Goal: Task Accomplishment & Management: Use online tool/utility

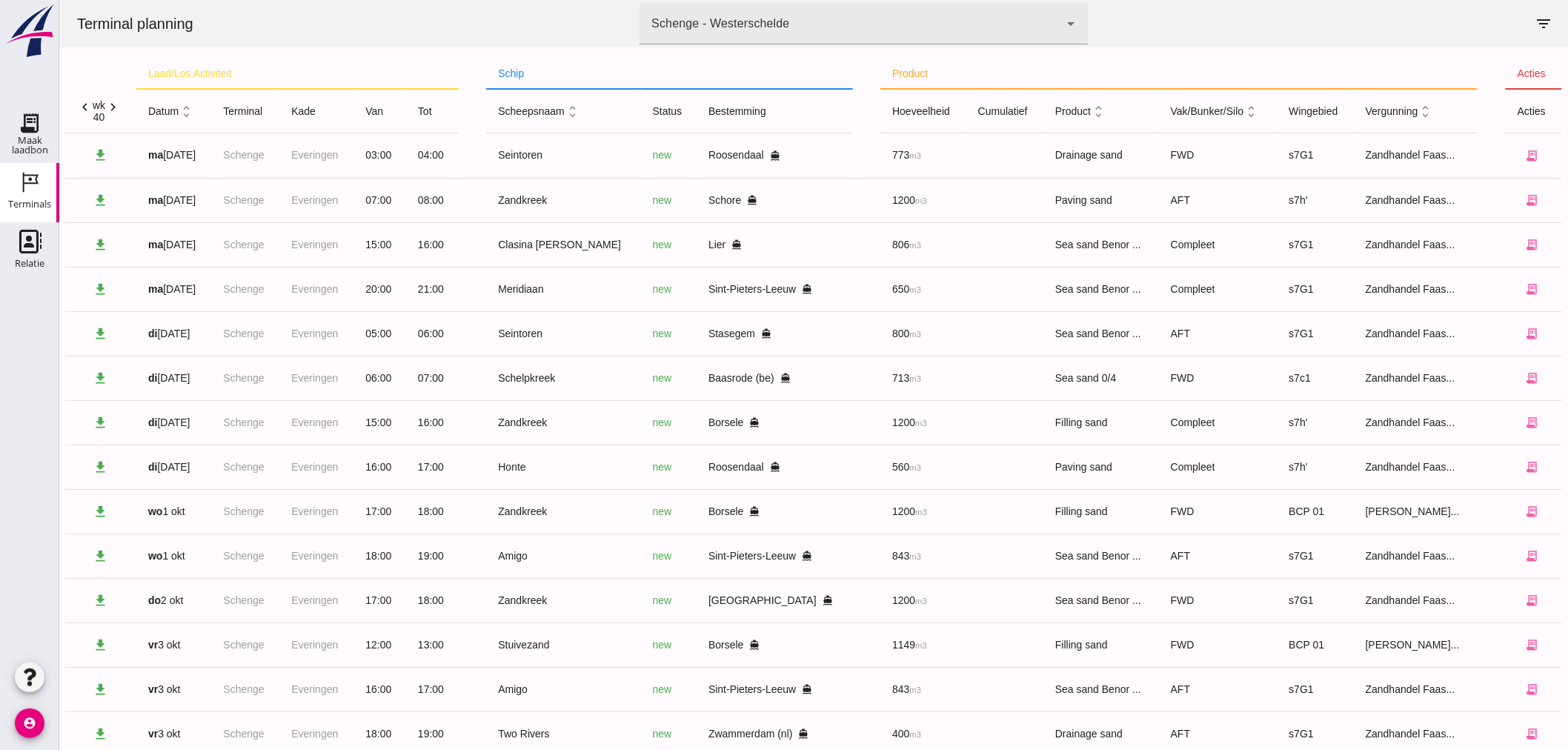
scroll to position [35, 0]
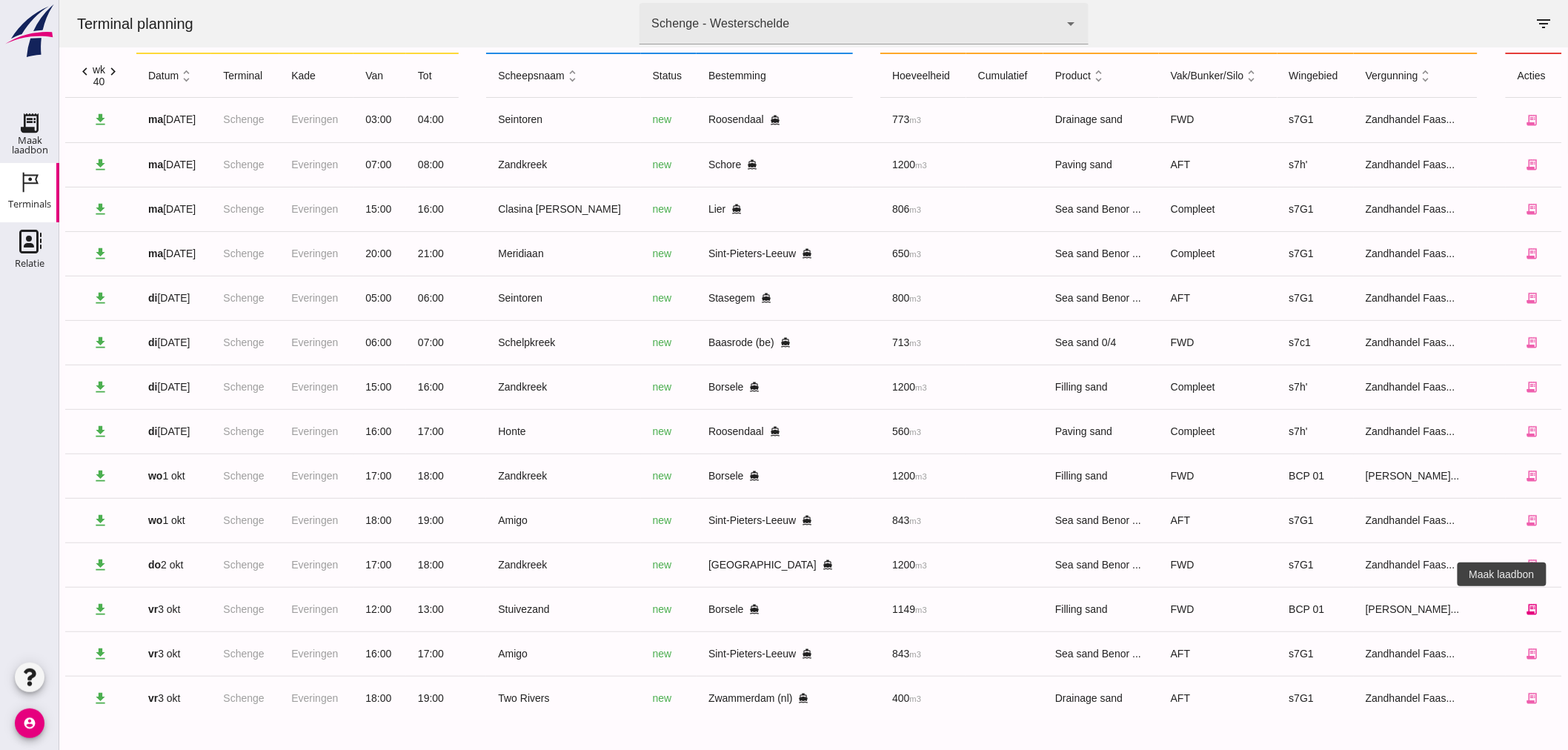
click at [1528, 615] on button "receipt_long" at bounding box center [1531, 608] width 29 height 29
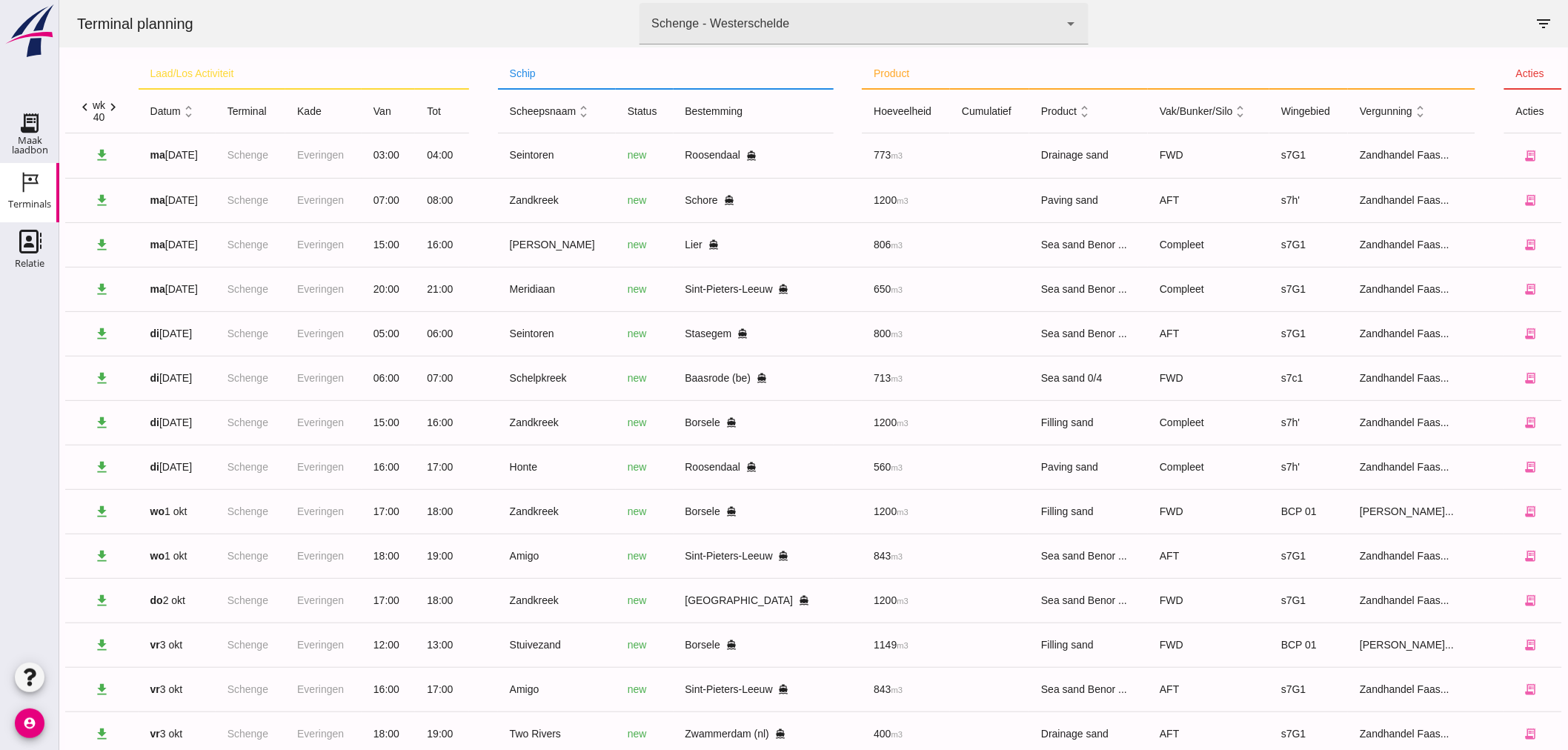
scroll to position [35, 0]
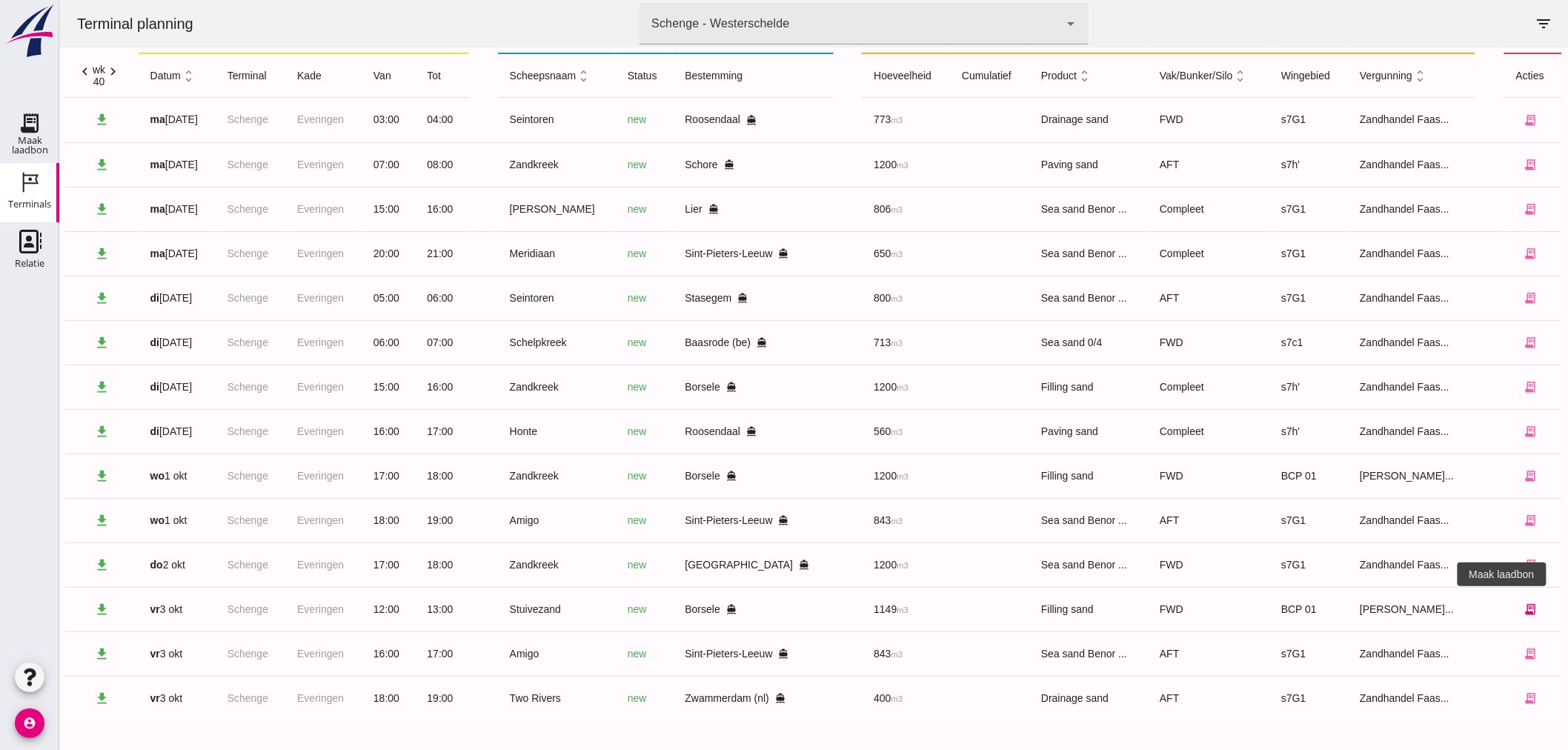
click at [1523, 615] on icon "receipt_long" at bounding box center [1530, 609] width 13 height 13
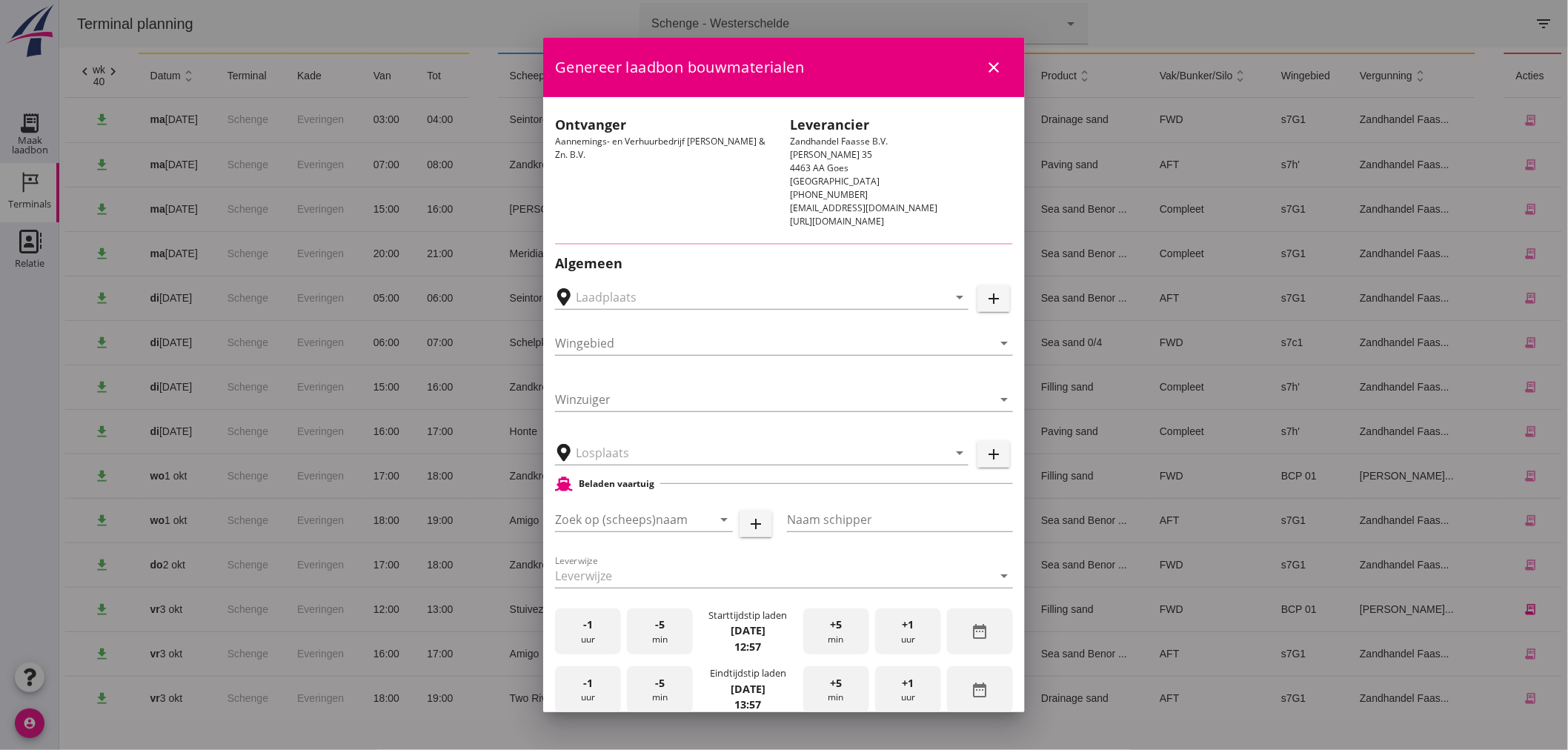
type input "Openbare Dwarskaai Kalloothaven, [GEOGRAPHIC_DATA]"
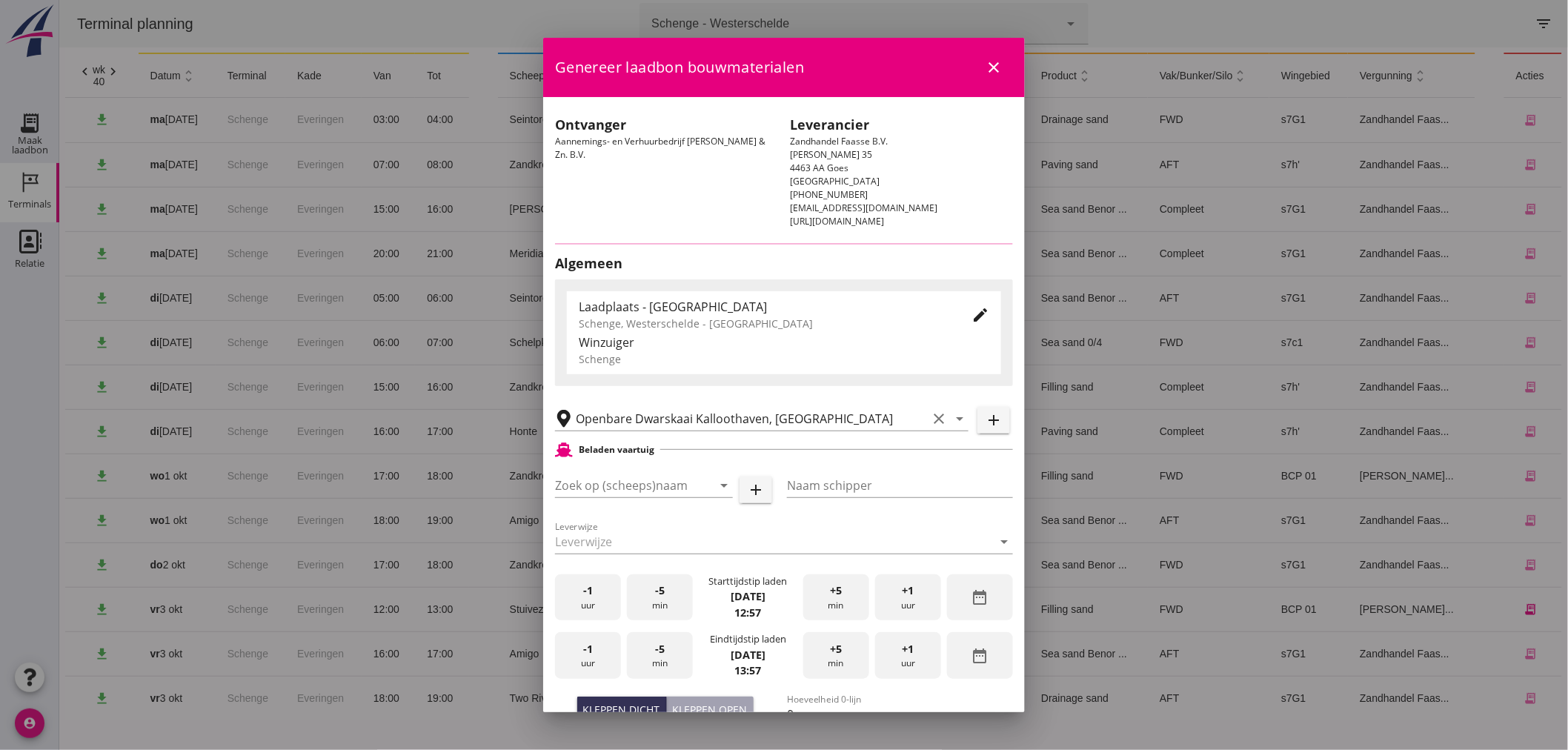
type input "Stuivezand"
type input "[PERSON_NAME]"
type input "1184"
type input "Ophoogzand (6120)"
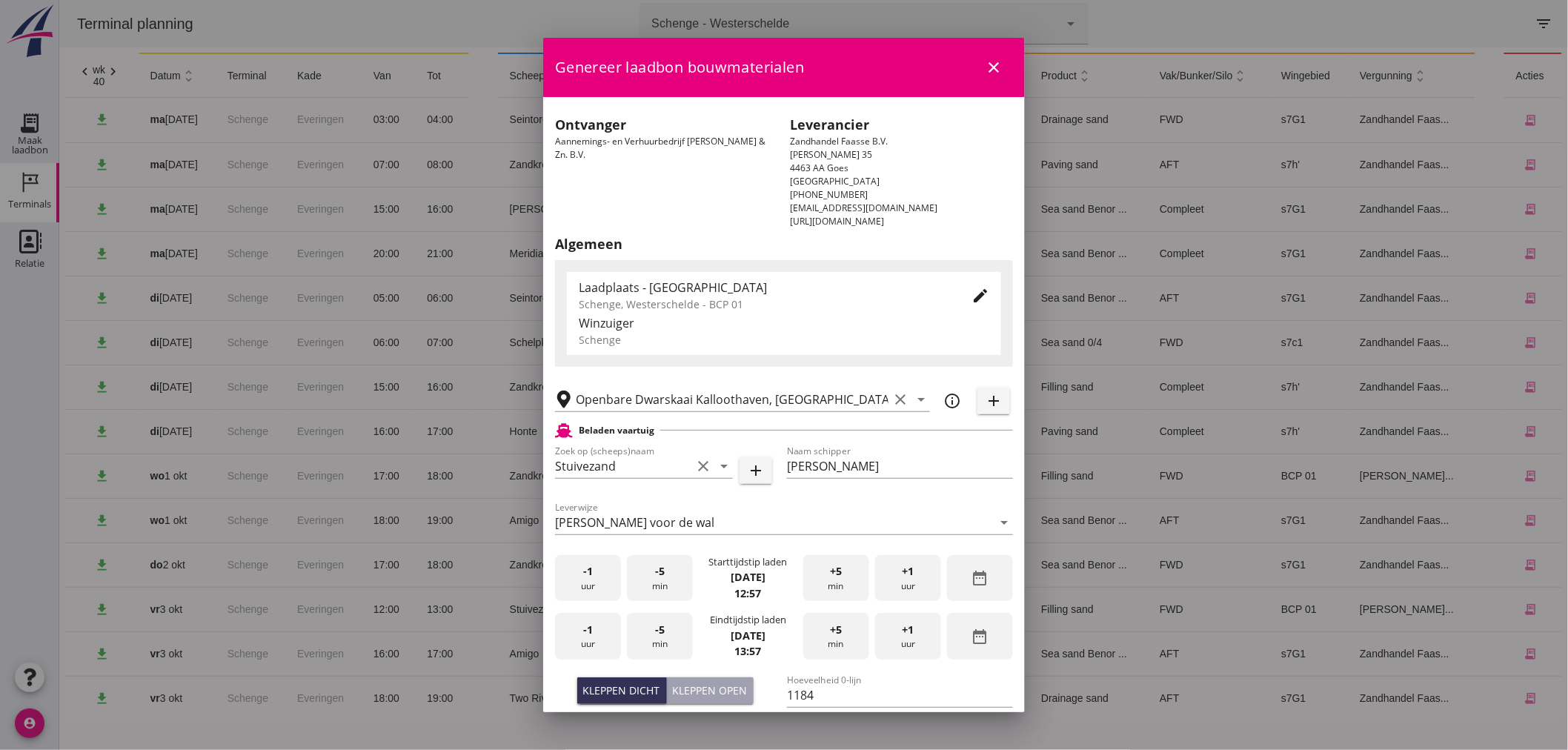
click at [974, 286] on icon "edit" at bounding box center [980, 295] width 18 height 18
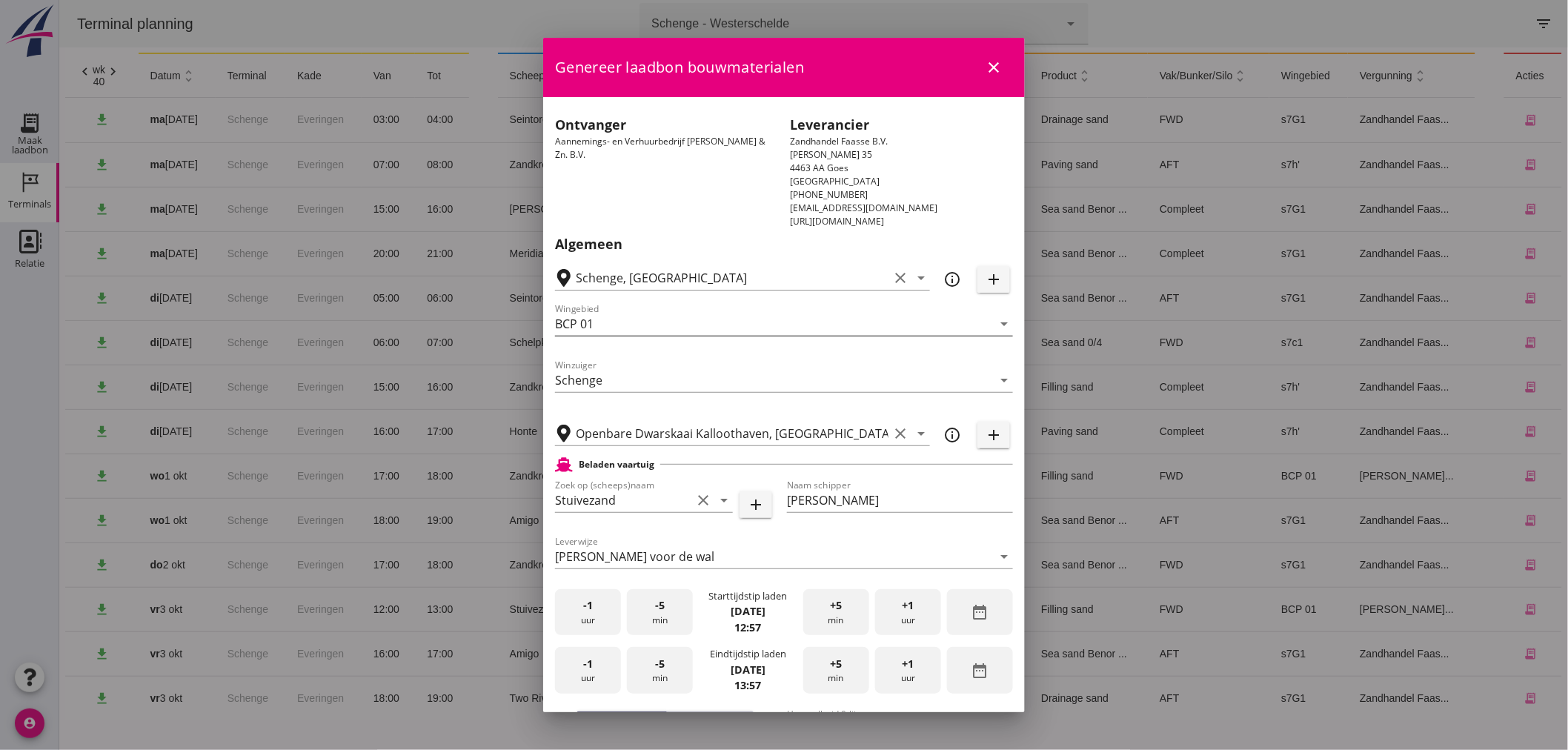
click at [780, 313] on input "BCP 01" at bounding box center [774, 323] width 437 height 24
click at [775, 328] on input "BCP 01" at bounding box center [774, 323] width 437 height 24
type input "n"
type input "Noordzeezand"
click at [590, 610] on span "-1" at bounding box center [587, 605] width 9 height 16
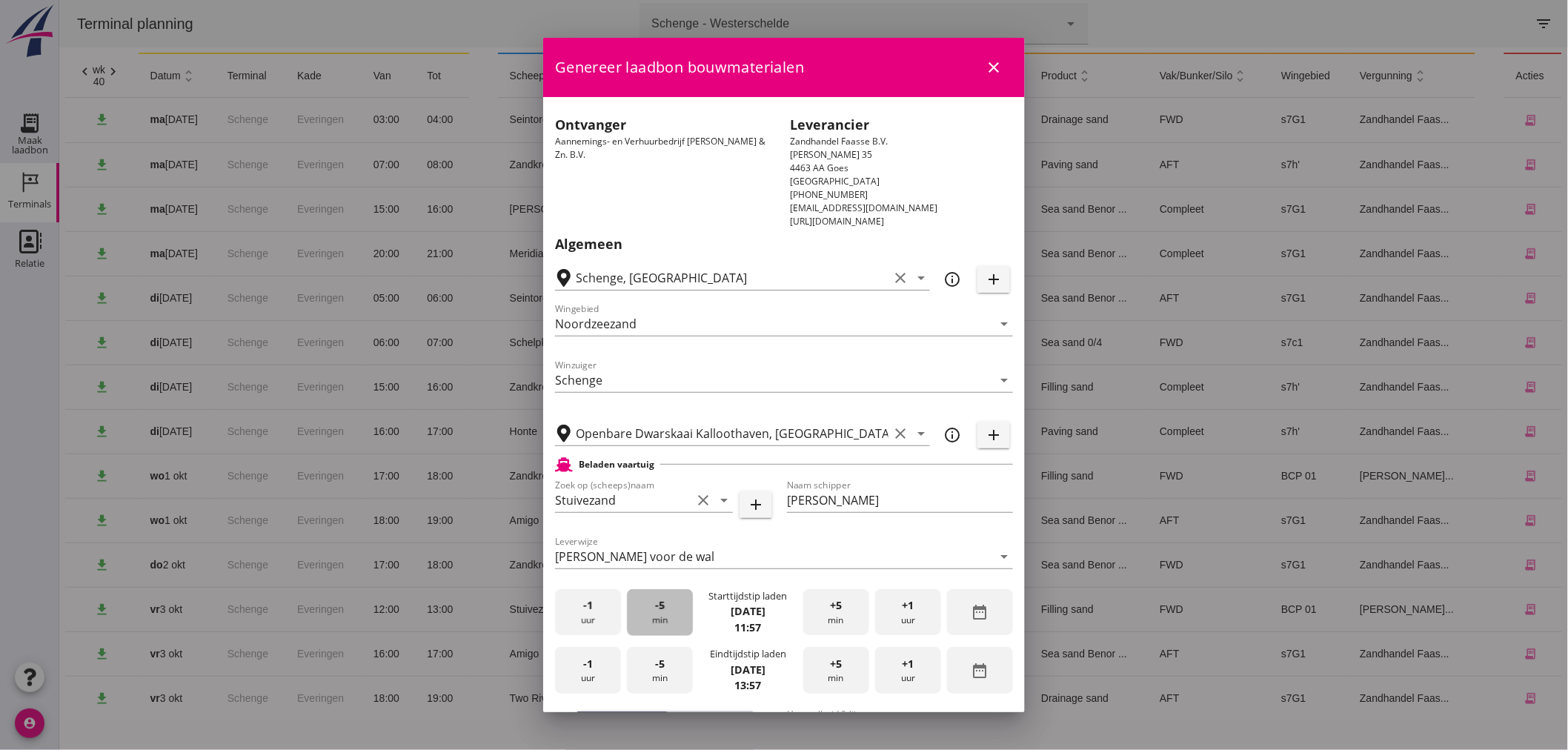
click at [635, 609] on div "-5 min" at bounding box center [660, 612] width 66 height 47
click at [604, 677] on div "-1 uur" at bounding box center [588, 670] width 66 height 47
click at [657, 671] on div "-5 min" at bounding box center [660, 670] width 66 height 47
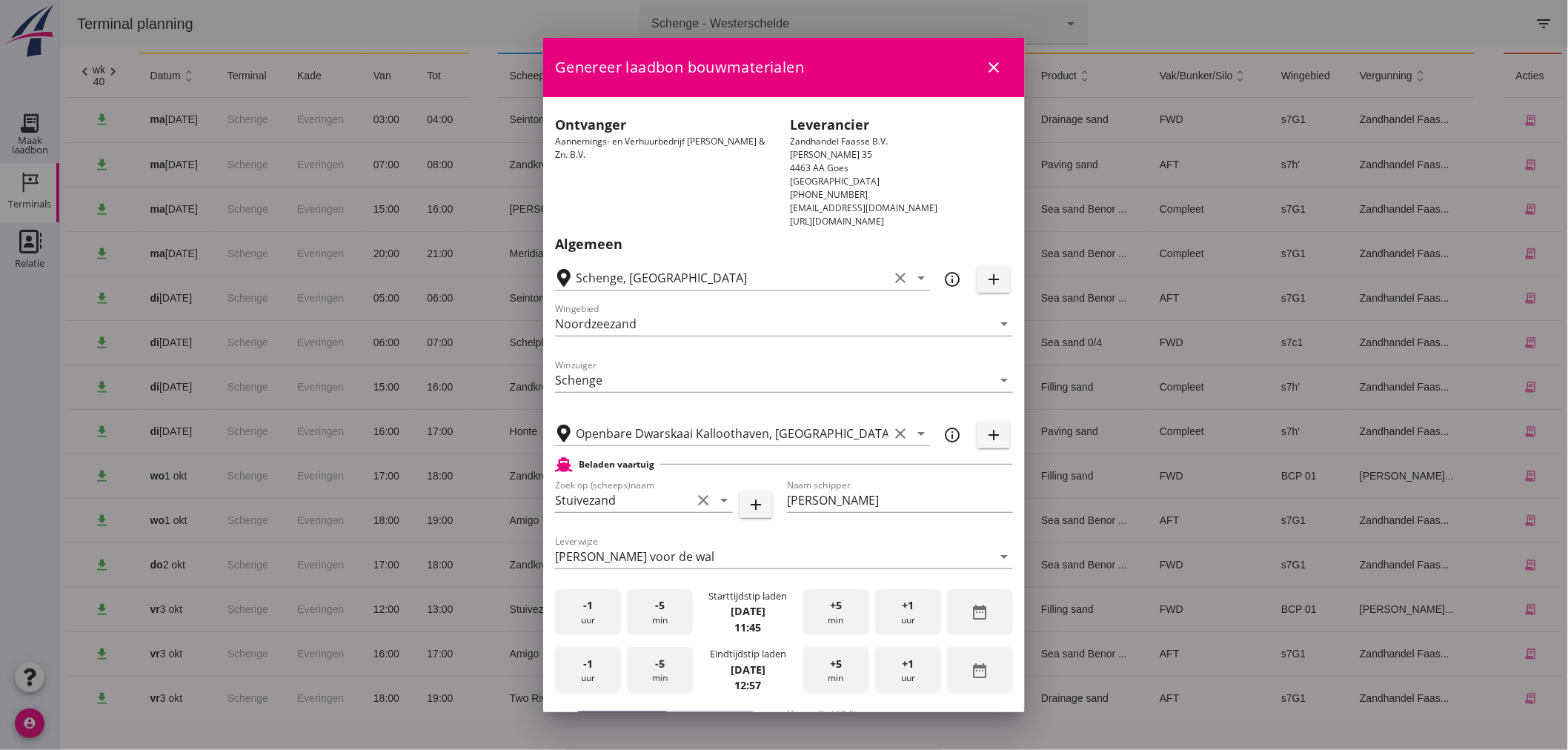
click at [657, 671] on div "-5 min" at bounding box center [660, 670] width 66 height 47
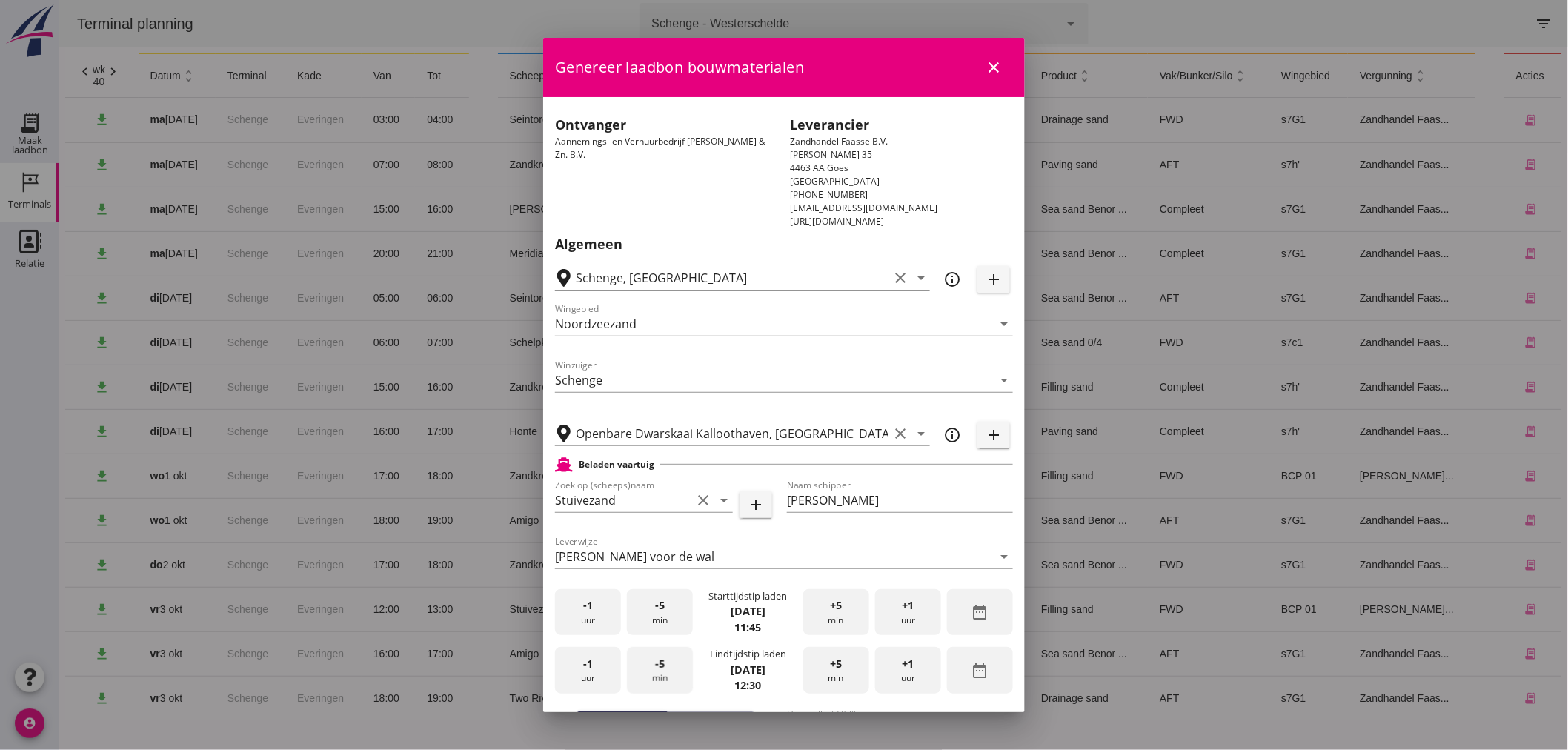
click at [657, 671] on div "-5 min" at bounding box center [660, 670] width 66 height 47
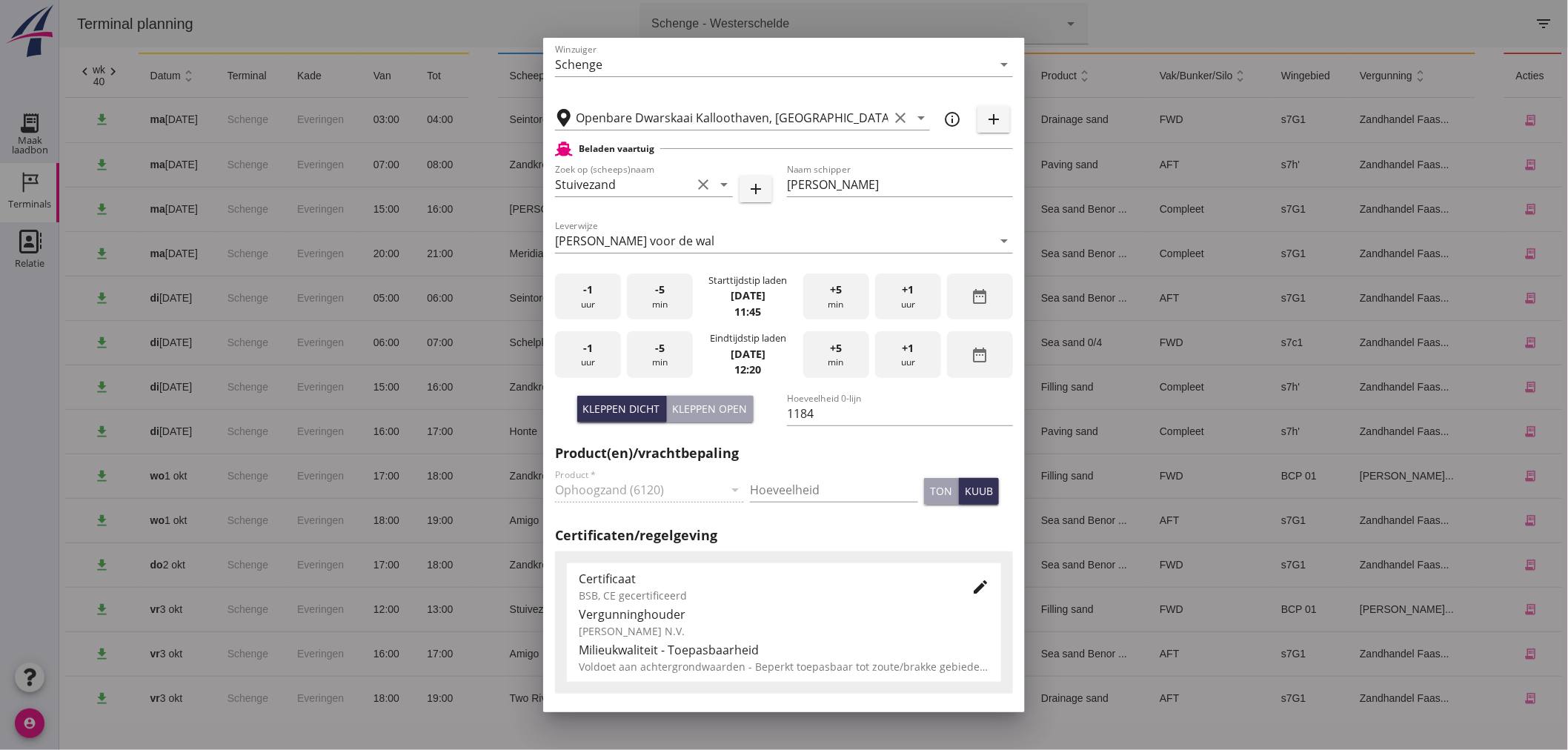
scroll to position [438, 0]
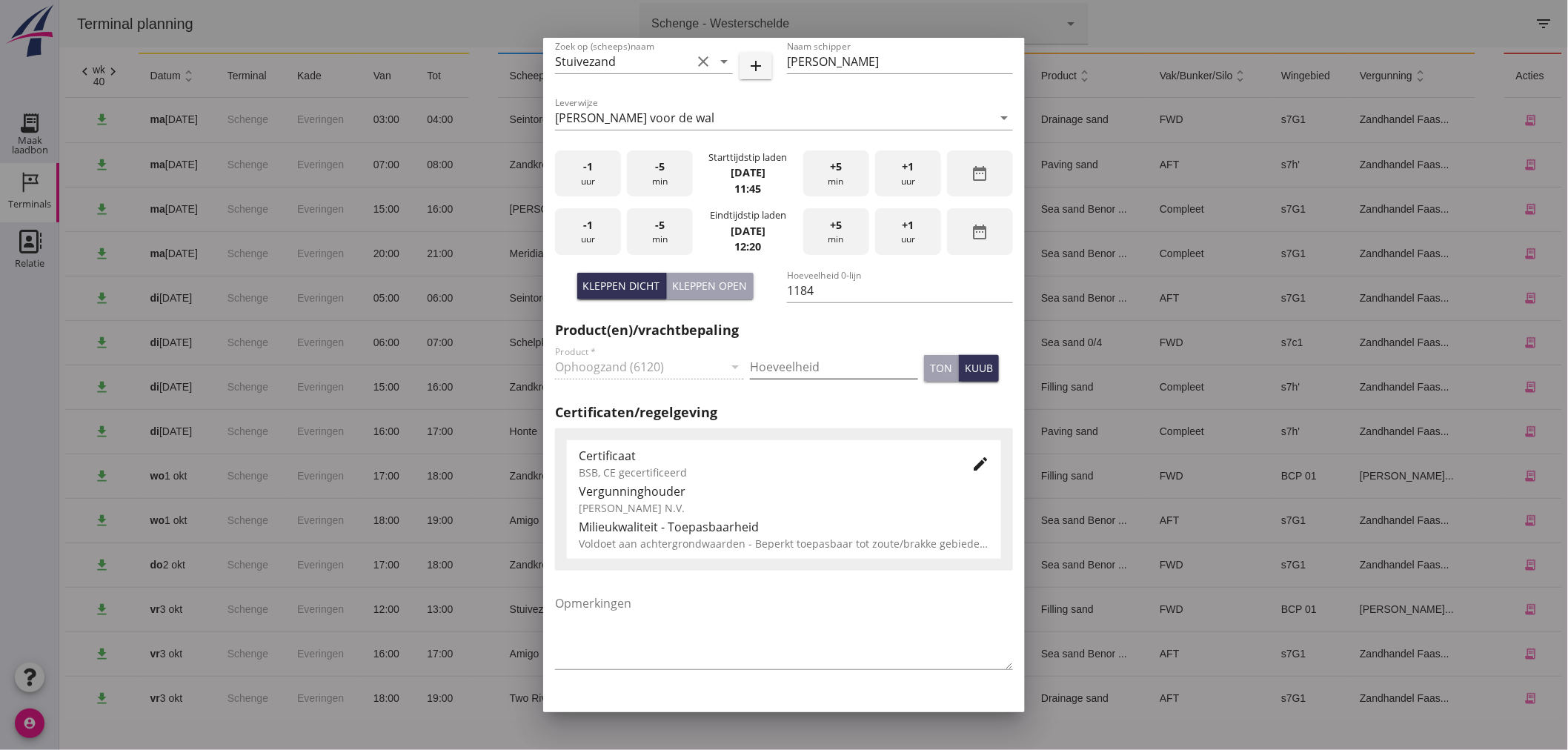
click at [752, 369] on input "Hoeveelheid" at bounding box center [834, 366] width 168 height 24
type input "1184"
click at [719, 292] on button "Kleppen open" at bounding box center [710, 286] width 87 height 27
click at [631, 293] on button "Kleppen dicht" at bounding box center [622, 286] width 90 height 27
type input "1184"
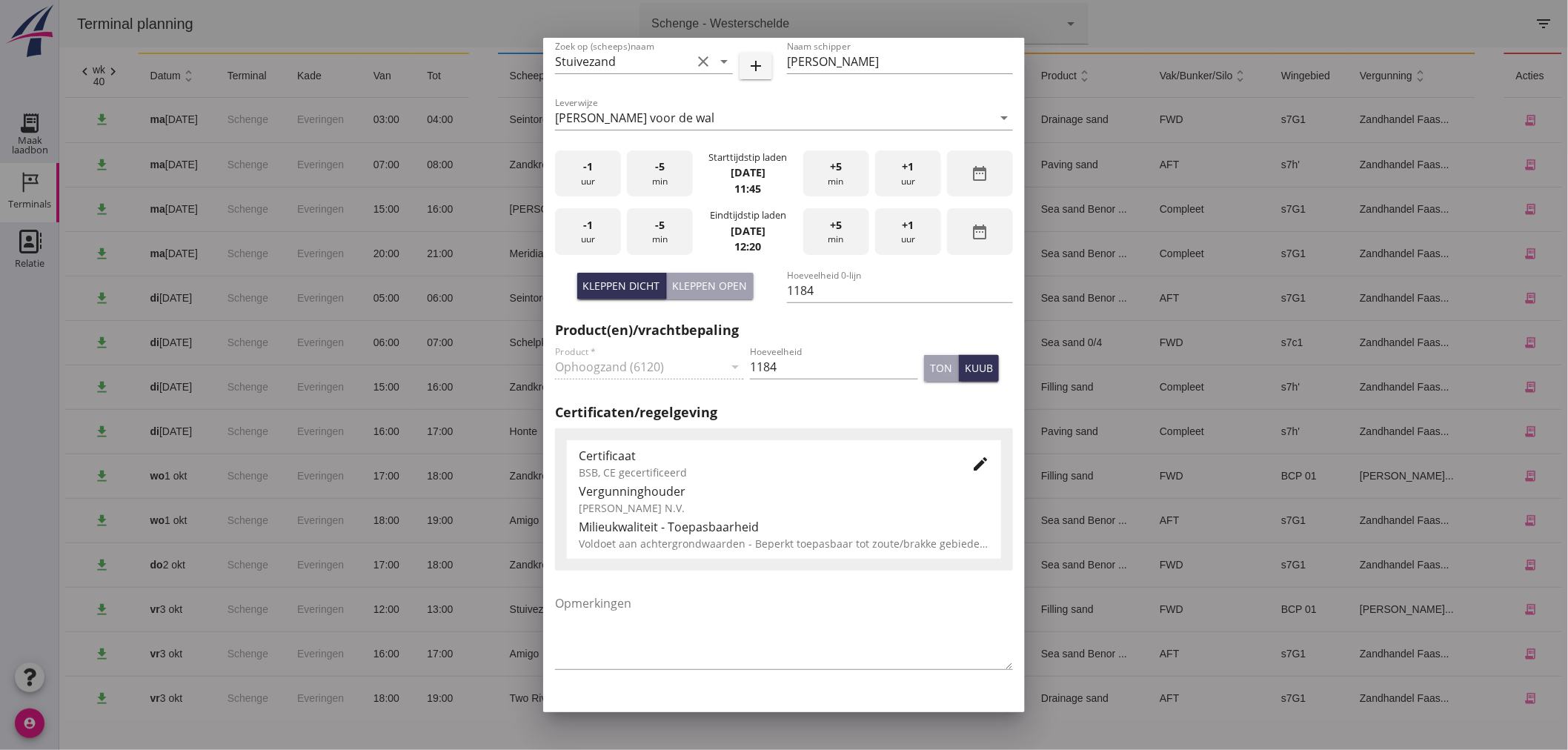
click at [971, 461] on icon "edit" at bounding box center [980, 464] width 18 height 18
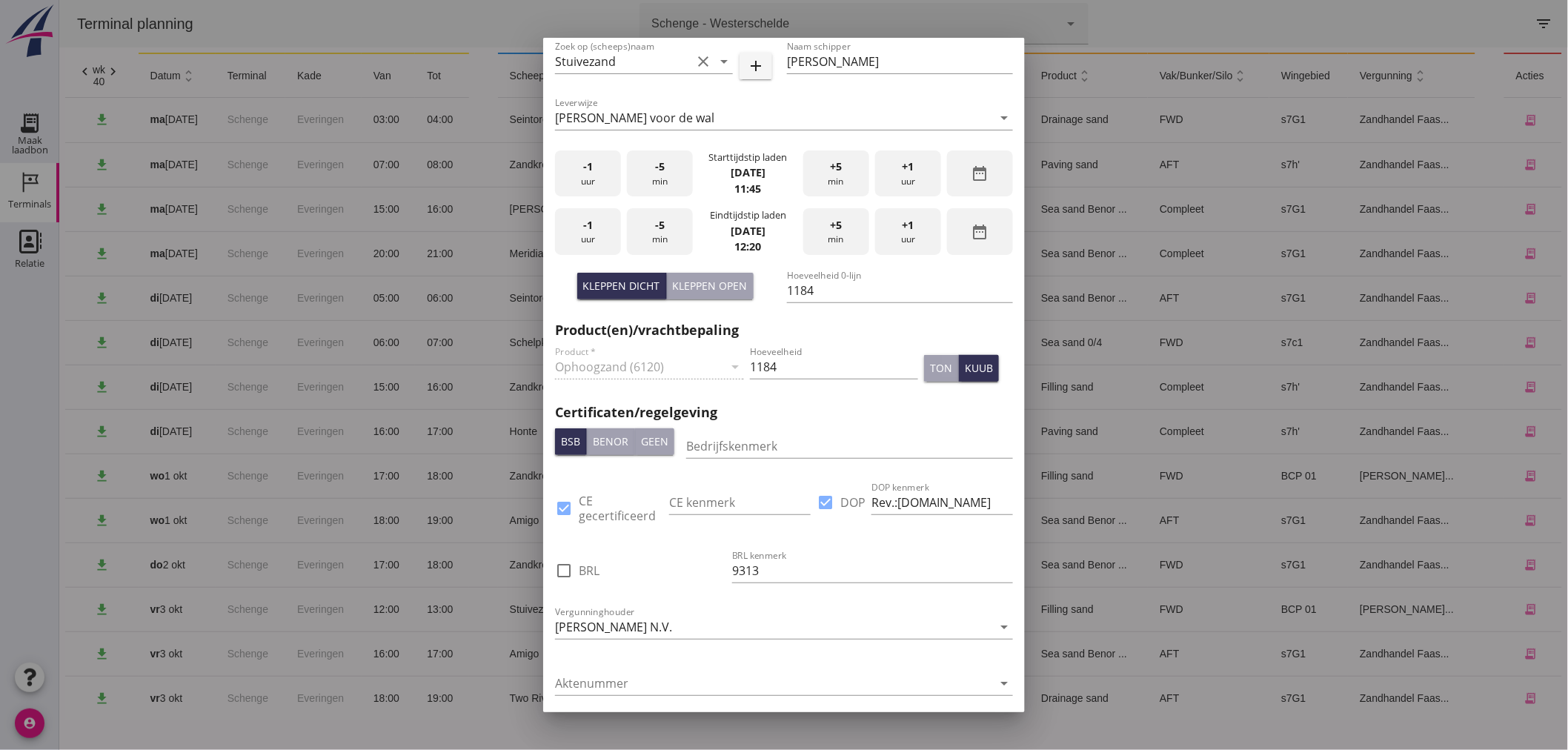
click at [596, 573] on label "BRL" at bounding box center [589, 570] width 21 height 15
checkbox input "true"
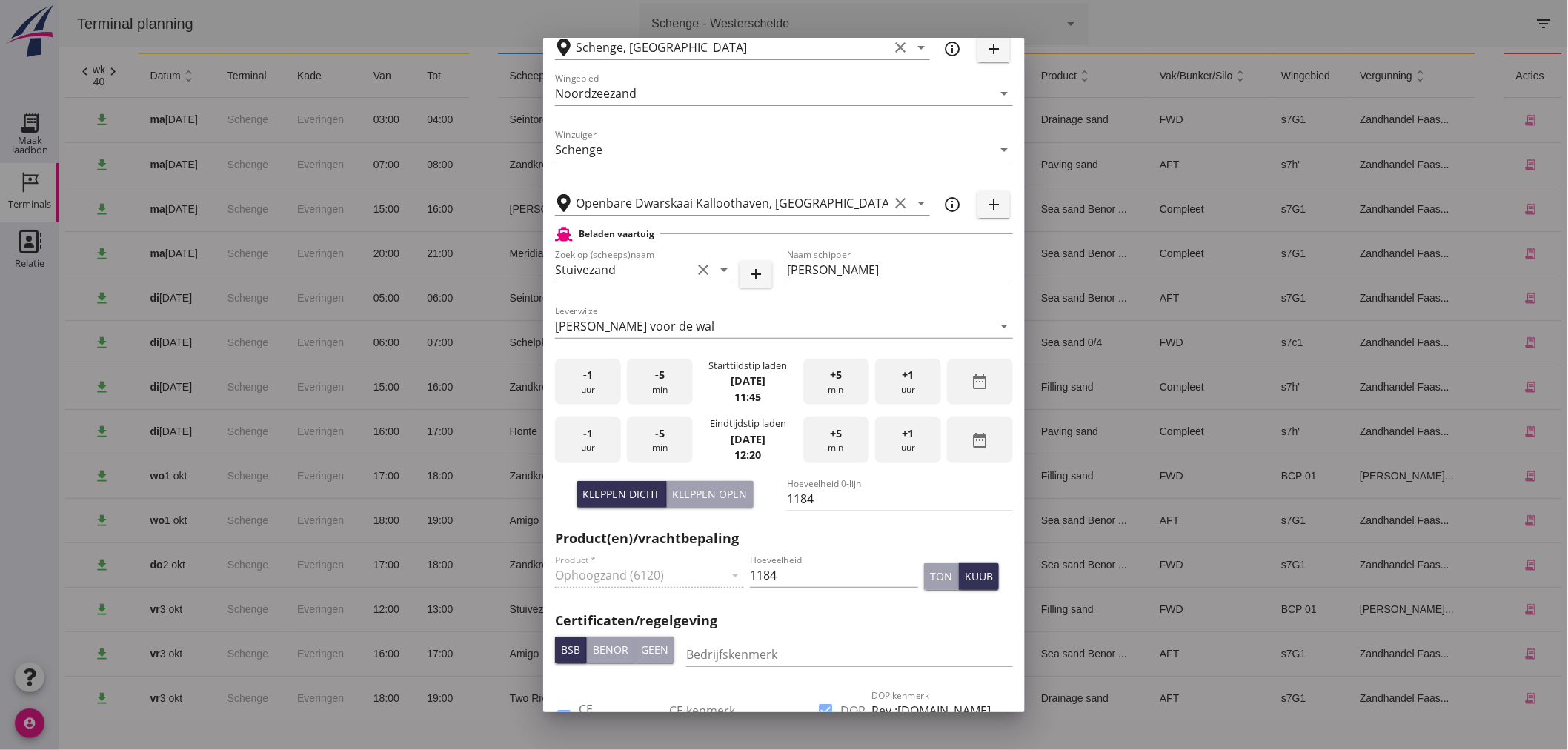
scroll to position [889, 0]
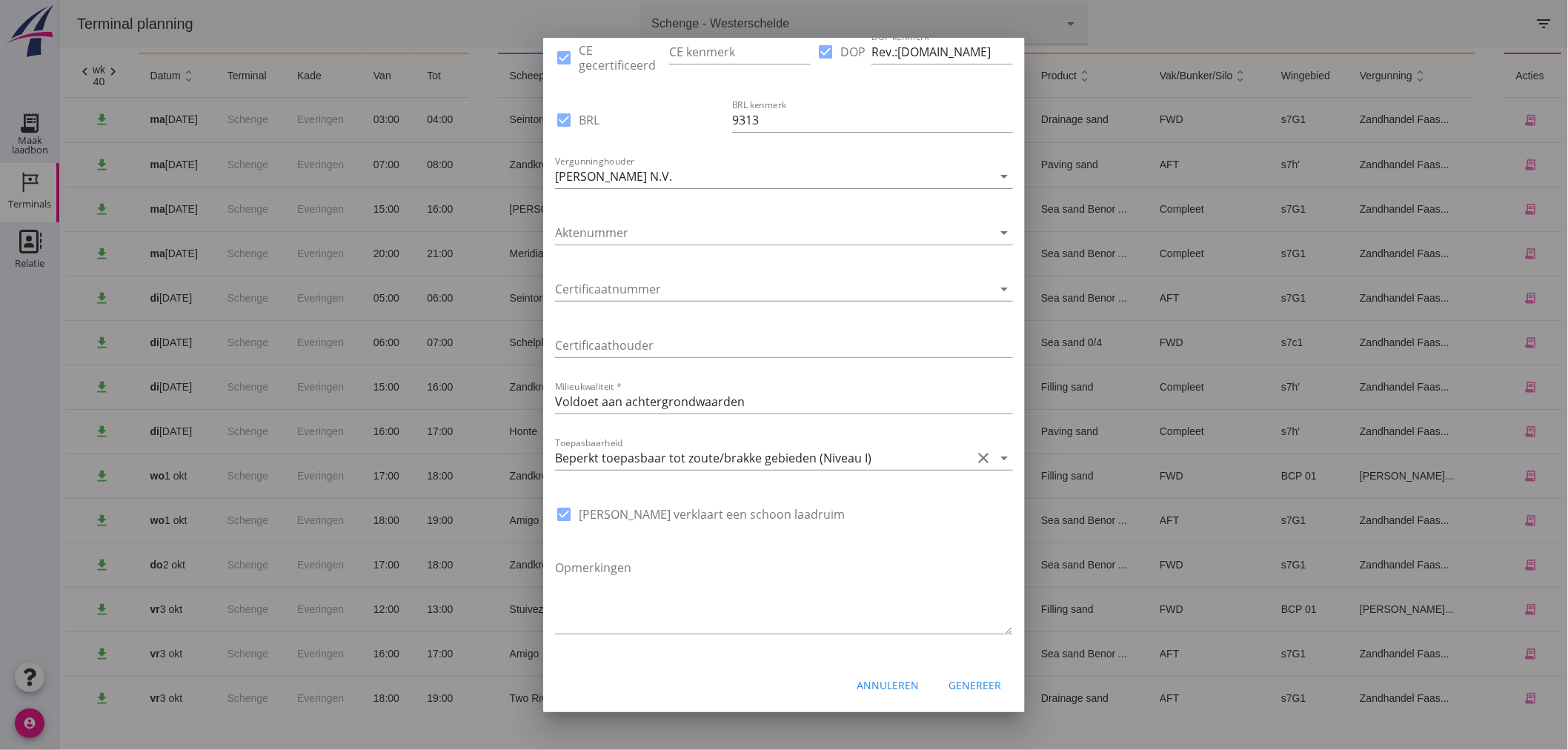
click at [965, 685] on div "Genereer" at bounding box center [975, 684] width 53 height 16
